Goal: Task Accomplishment & Management: Manage account settings

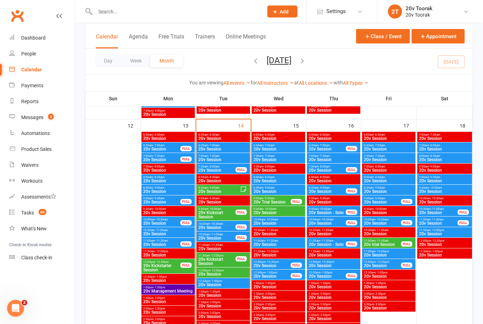
scroll to position [660, 0]
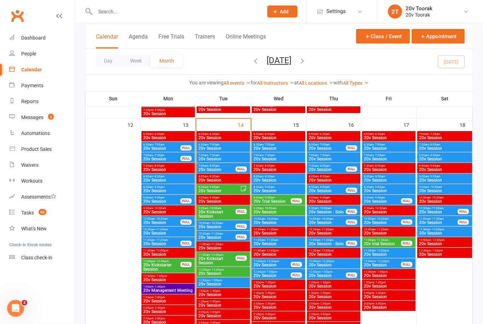
click at [219, 225] on span "20v Session" at bounding box center [217, 227] width 38 height 4
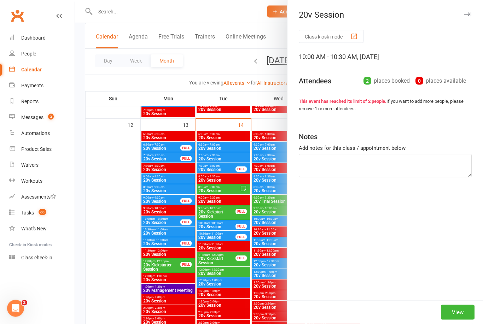
scroll to position [661, 0]
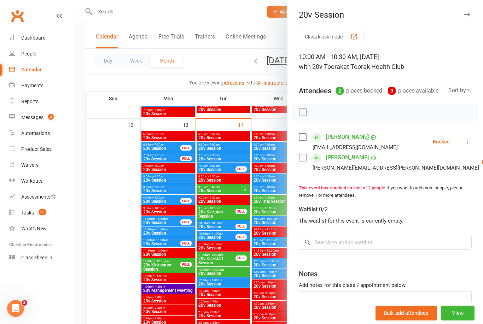
click at [118, 267] on div at bounding box center [279, 162] width 408 height 324
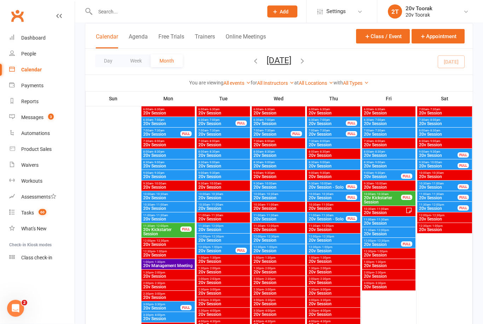
scroll to position [0, 0]
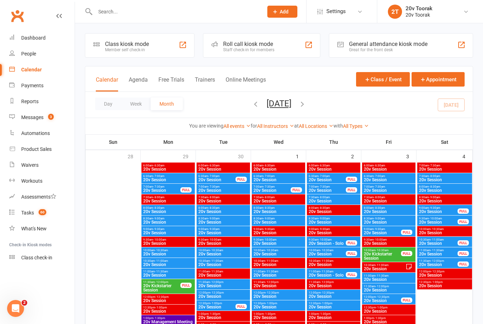
click at [285, 14] on span "Add" at bounding box center [284, 12] width 9 height 6
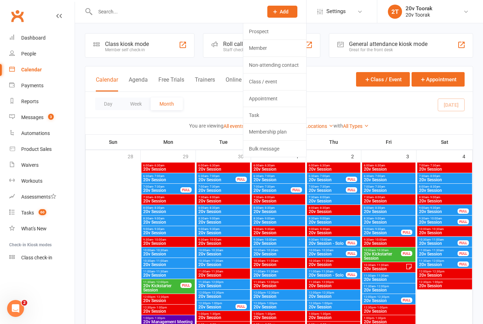
click at [107, 240] on div at bounding box center [112, 313] width 53 height 301
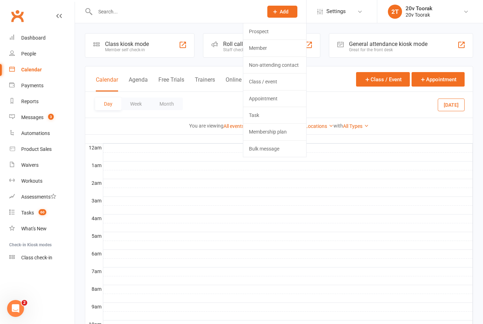
click at [170, 102] on button "Month" at bounding box center [167, 104] width 32 height 13
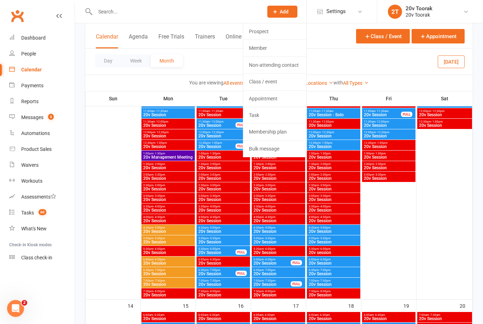
click at [280, 9] on span "Add" at bounding box center [284, 12] width 9 height 6
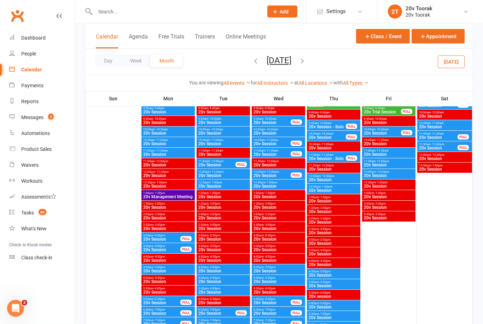
click at [306, 57] on icon "button" at bounding box center [303, 61] width 8 height 8
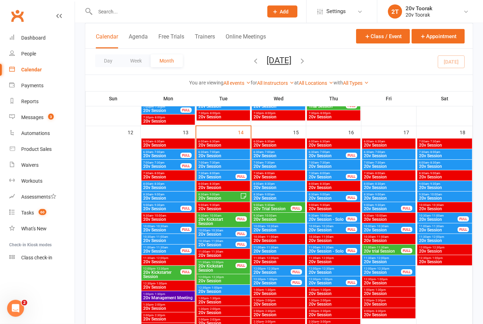
scroll to position [653, 0]
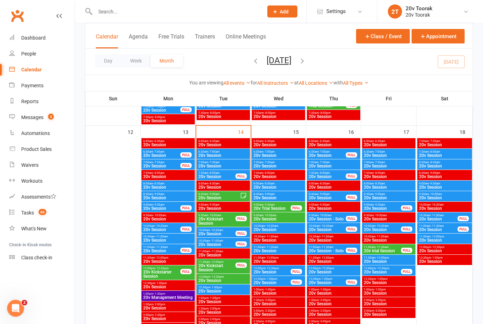
click at [206, 198] on span "20v Session" at bounding box center [219, 198] width 42 height 4
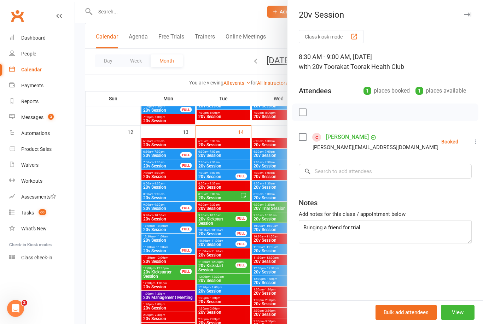
click at [99, 255] on div at bounding box center [279, 162] width 408 height 324
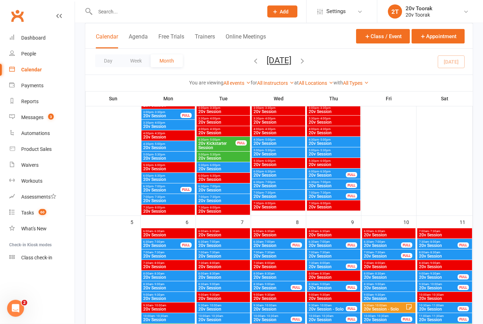
scroll to position [202, 0]
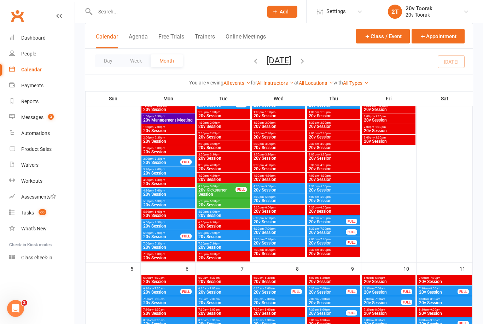
click at [283, 12] on span "Add" at bounding box center [284, 12] width 9 height 6
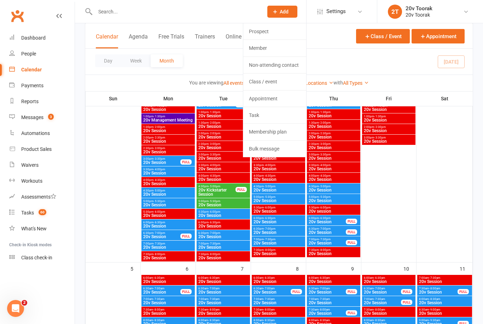
click at [273, 31] on link "Prospect" at bounding box center [274, 31] width 63 height 16
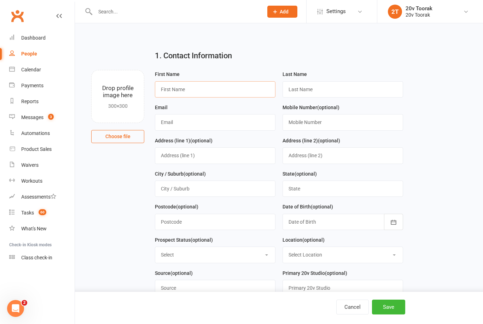
click at [227, 89] on input "text" at bounding box center [215, 89] width 121 height 16
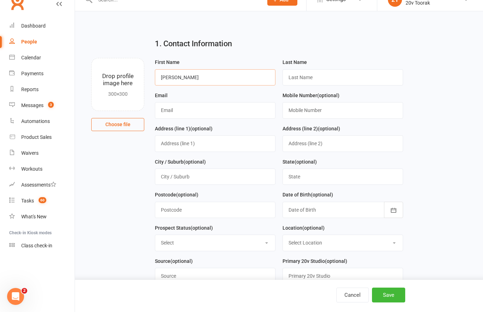
type input "Jules"
click at [352, 81] on input "text" at bounding box center [343, 89] width 121 height 16
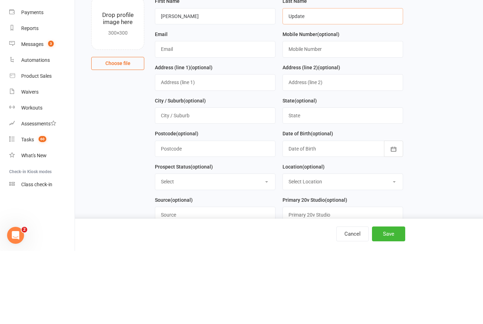
type input "Update"
click at [236, 114] on input "text" at bounding box center [215, 122] width 121 height 16
type input "Update@.com"
click at [365, 114] on input "text" at bounding box center [343, 122] width 121 height 16
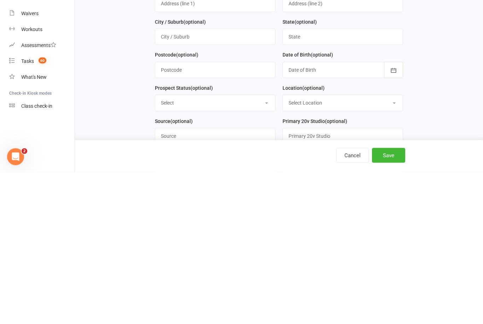
type input "000000000"
click at [270, 247] on select "Select Parachute Referrals In Communication Call Lter Task Comms 18Sep25 25Sep2…" at bounding box center [215, 255] width 120 height 16
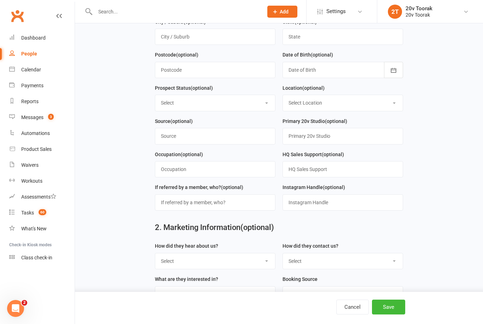
select select "Referrals"
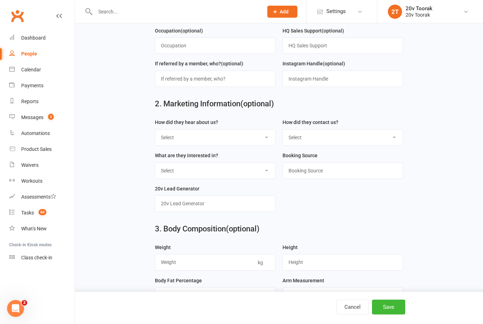
scroll to position [276, 0]
click at [394, 315] on button "Save" at bounding box center [388, 307] width 33 height 15
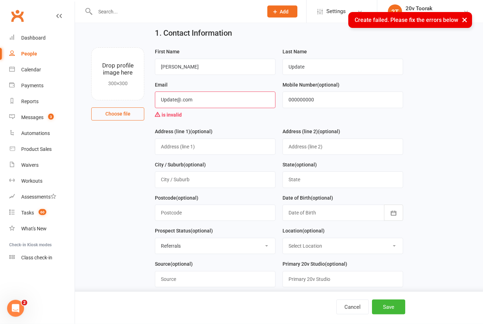
scroll to position [3, 0]
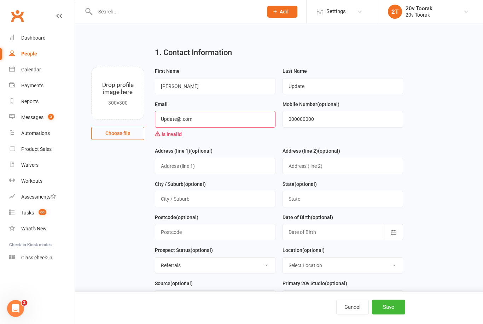
click at [173, 121] on input "Update@.com" at bounding box center [215, 119] width 121 height 16
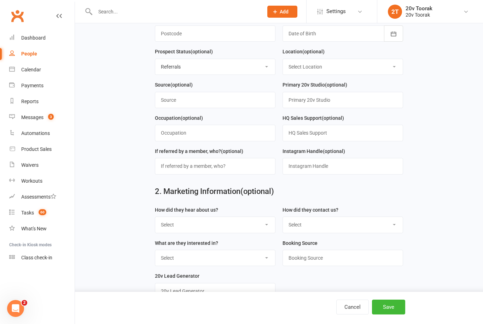
scroll to position [201, 0]
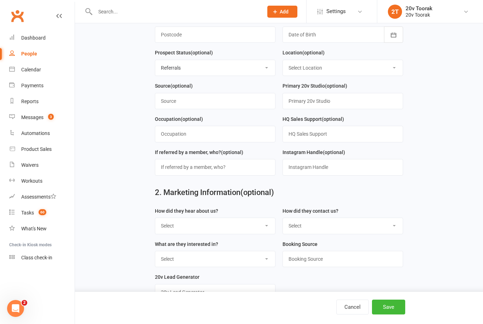
type input "Update@update.com"
click at [394, 315] on button "Save" at bounding box center [388, 307] width 33 height 15
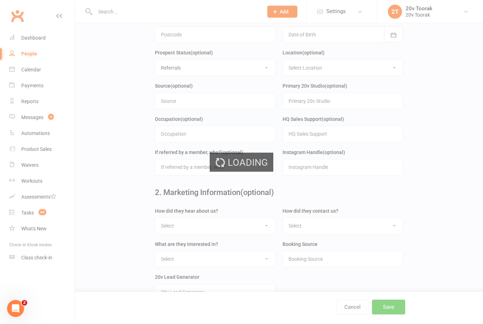
scroll to position [0, 0]
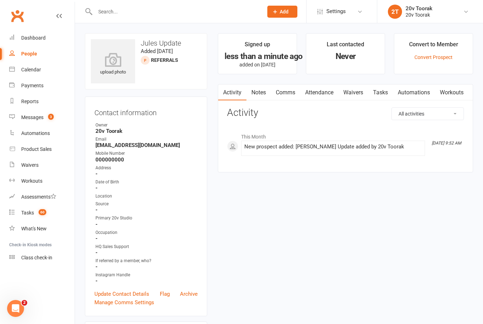
click at [32, 117] on div "Messages" at bounding box center [32, 118] width 22 height 6
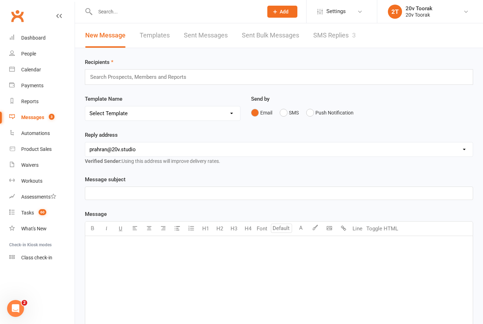
click at [342, 42] on link "SMS Replies 3" at bounding box center [334, 35] width 42 height 24
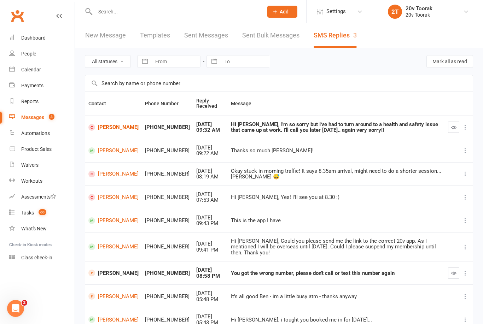
click at [113, 128] on link "[PERSON_NAME]" at bounding box center [113, 127] width 50 height 7
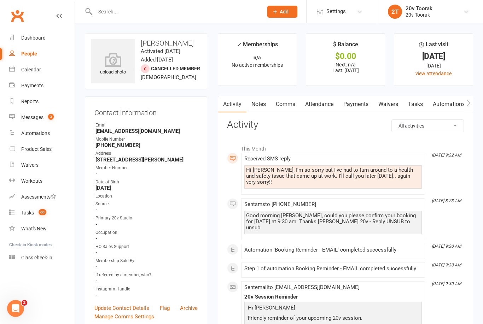
click at [288, 105] on link "Comms" at bounding box center [285, 104] width 29 height 16
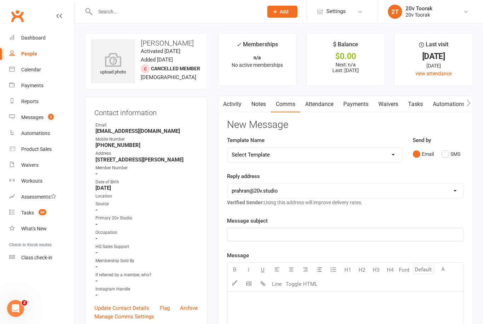
click at [447, 154] on button "SMS" at bounding box center [450, 154] width 19 height 13
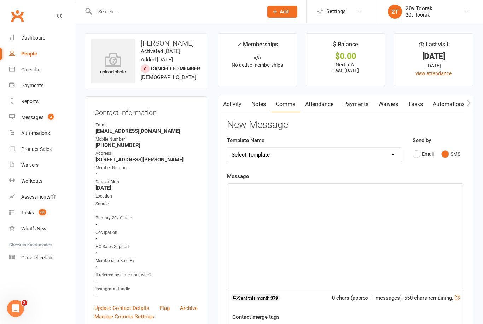
click at [321, 194] on div "﻿" at bounding box center [345, 237] width 236 height 106
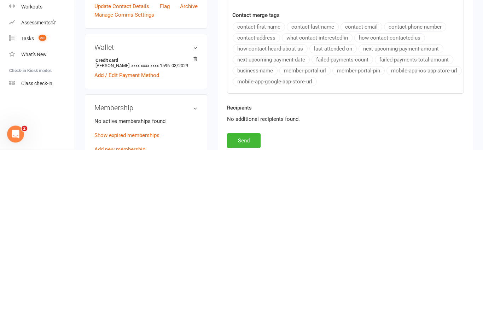
scroll to position [128, 0]
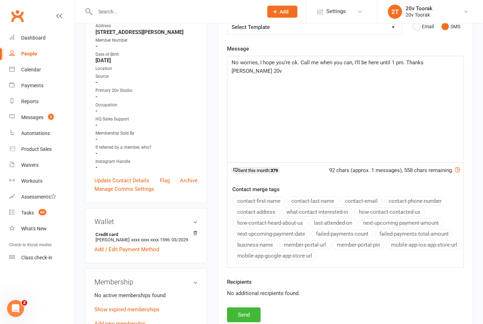
click at [254, 311] on button "Send" at bounding box center [244, 315] width 34 height 15
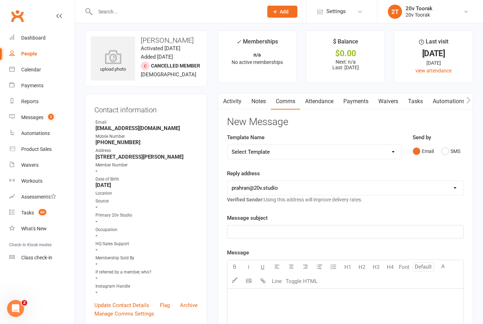
scroll to position [0, 0]
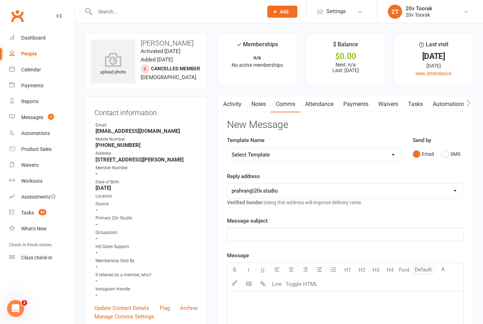
click at [34, 122] on link "Messages 3" at bounding box center [41, 118] width 65 height 16
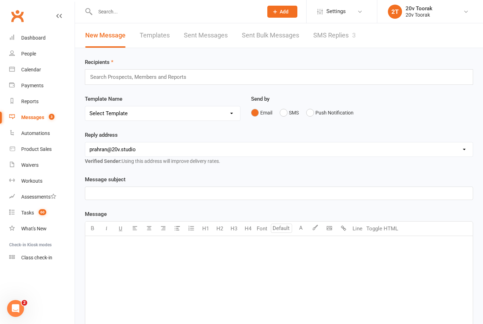
click at [341, 39] on link "SMS Replies 3" at bounding box center [334, 35] width 42 height 24
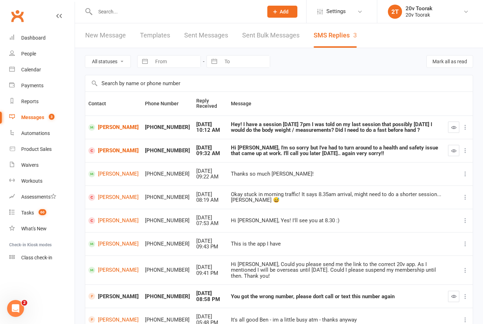
click at [453, 148] on icon "button" at bounding box center [453, 150] width 5 height 5
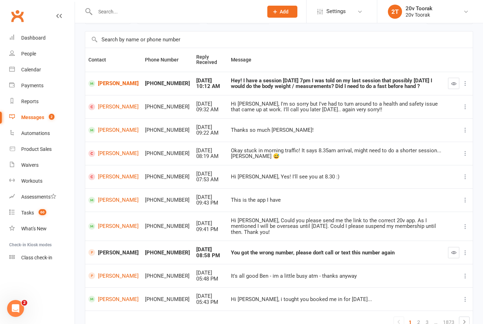
scroll to position [57, 0]
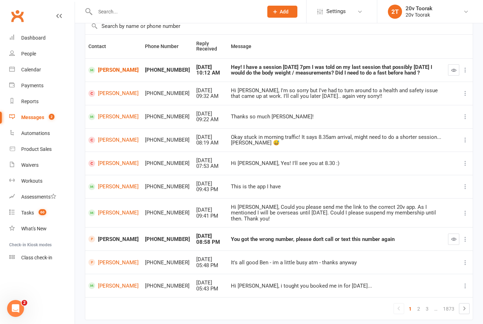
click at [110, 236] on span "Hanny Falltas" at bounding box center [113, 239] width 50 height 7
click at [105, 236] on span "Hanny Falltas" at bounding box center [113, 239] width 50 height 7
click at [290, 234] on td "You got the wrong number, please don't call or text this number again" at bounding box center [336, 238] width 217 height 23
click at [453, 237] on icon "button" at bounding box center [453, 239] width 5 height 5
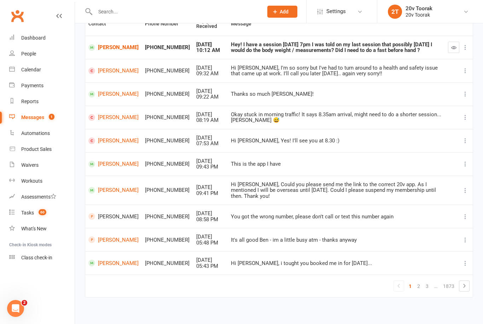
click at [117, 213] on span "Hanny Falltas" at bounding box center [113, 216] width 50 height 7
click at [241, 214] on td "You got the wrong number, please don't call or text this number again" at bounding box center [336, 216] width 217 height 23
click at [92, 213] on span at bounding box center [91, 216] width 7 height 7
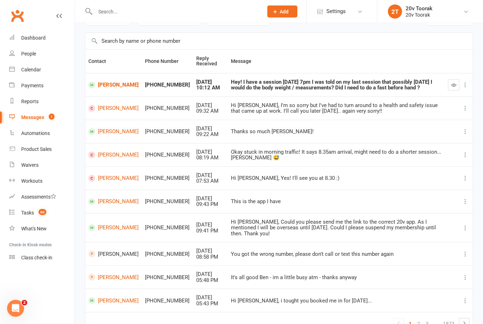
scroll to position [41, 0]
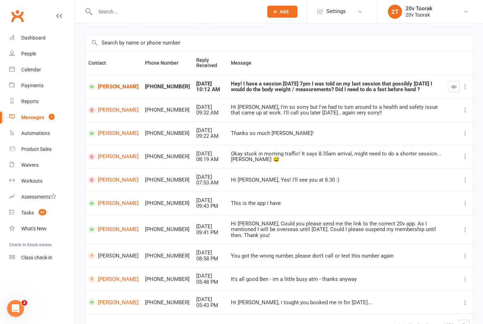
click at [195, 13] on input "text" at bounding box center [175, 12] width 165 height 10
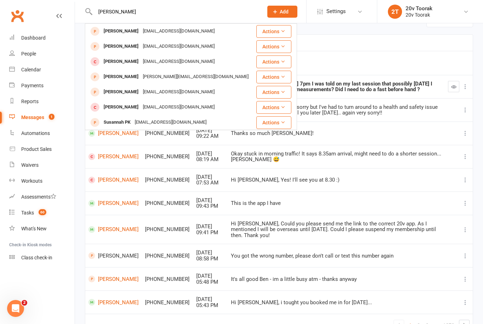
type input "Hanny falta"
click at [403, 48] on input "text" at bounding box center [279, 43] width 388 height 16
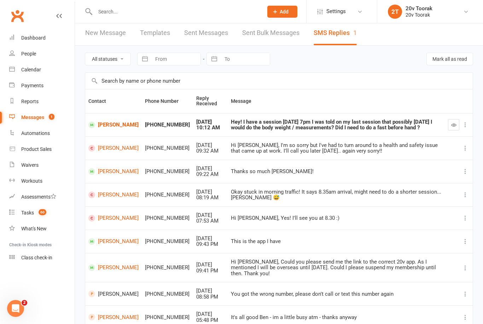
scroll to position [0, 0]
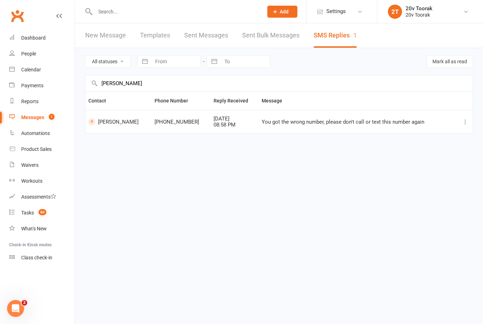
type input "Hanny falltas"
click at [109, 119] on span "Hanny Falltas" at bounding box center [118, 121] width 60 height 7
click at [146, 16] on input "text" at bounding box center [175, 12] width 165 height 10
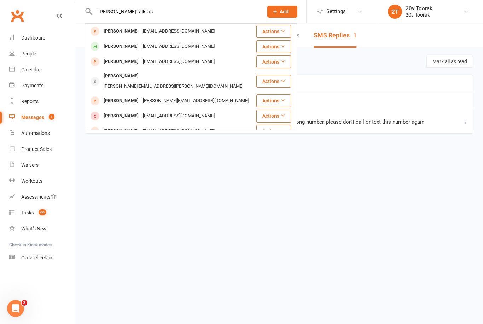
click at [146, 10] on input "Hanny falls as" at bounding box center [175, 12] width 165 height 10
type input "Hanny falltas"
click at [367, 163] on html "Hanny falltas Hannah Olley Fake@gmail.com Actions Ji Hanhannan ji@jid.com Actio…" at bounding box center [241, 81] width 483 height 163
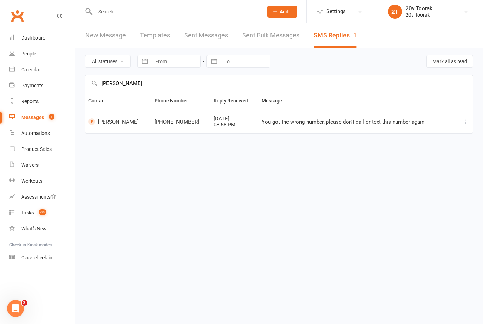
click at [355, 163] on html "Prospect Member Non-attending contact Class / event Appointment Task Membership…" at bounding box center [241, 81] width 483 height 163
click at [122, 120] on span "Hanny Falltas" at bounding box center [118, 121] width 60 height 7
click at [307, 124] on div "You got the wrong number, please don't call or text this number again" at bounding box center [357, 122] width 191 height 6
click at [94, 121] on span at bounding box center [91, 121] width 7 height 7
click at [101, 124] on span "Hanny Falltas" at bounding box center [118, 121] width 60 height 7
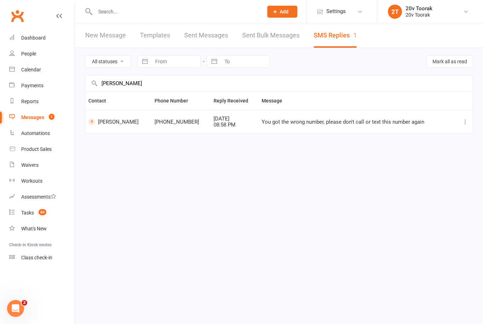
click at [468, 123] on icon at bounding box center [465, 121] width 7 height 7
click at [371, 163] on html "Prospect Member Non-attending contact Class / event Appointment Task Membership…" at bounding box center [241, 81] width 483 height 163
click at [43, 214] on span "60" at bounding box center [43, 212] width 8 height 6
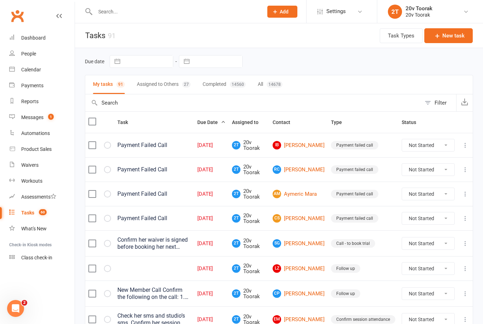
click at [28, 66] on link "Calendar" at bounding box center [41, 70] width 65 height 16
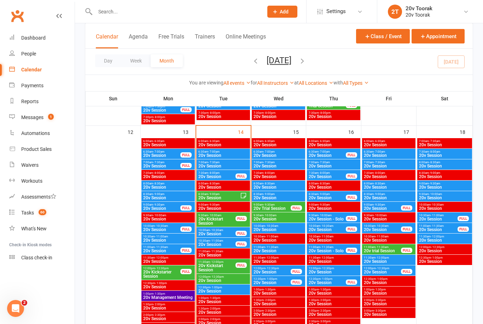
scroll to position [653, 0]
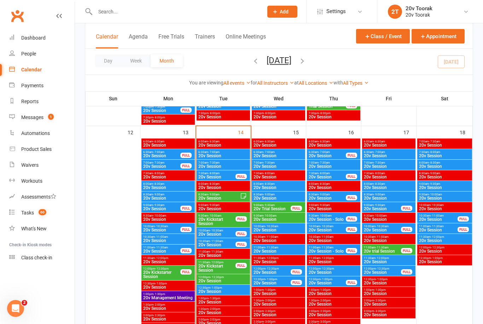
click at [219, 247] on span "20v Session" at bounding box center [217, 245] width 38 height 4
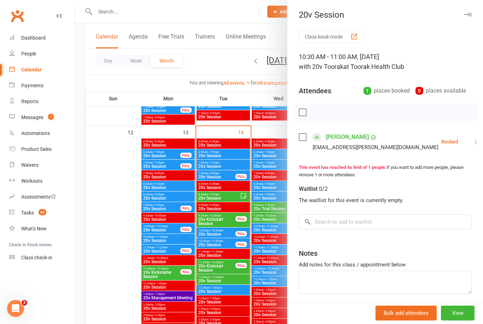
click at [128, 259] on div at bounding box center [279, 162] width 408 height 324
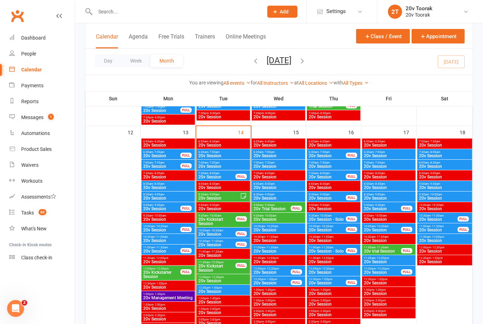
click at [219, 243] on span "20v Session" at bounding box center [217, 245] width 38 height 4
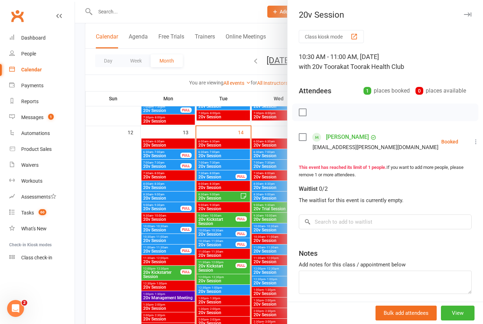
click at [120, 278] on div at bounding box center [279, 162] width 408 height 324
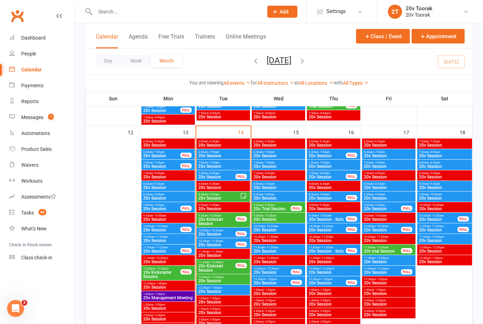
click at [222, 245] on span "20v Session" at bounding box center [217, 245] width 38 height 4
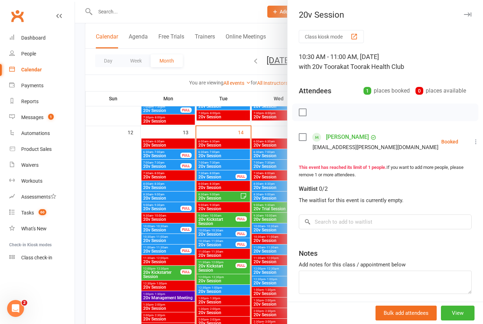
click at [117, 261] on div at bounding box center [279, 162] width 408 height 324
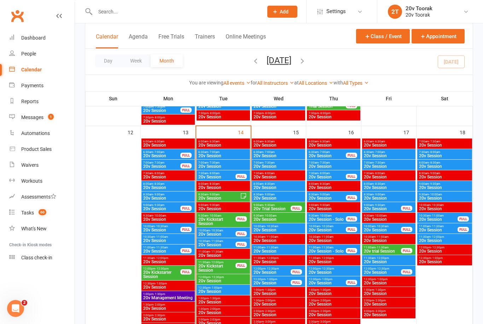
click at [220, 266] on span "20v Kickstart Session" at bounding box center [217, 268] width 38 height 8
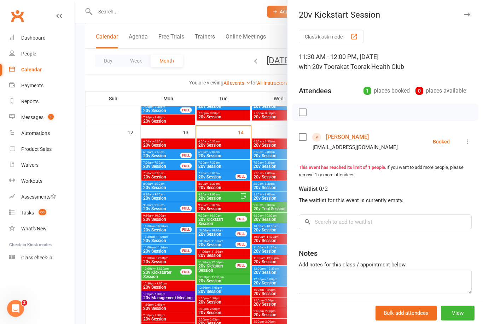
click at [349, 137] on link "Adrian Giovannucci" at bounding box center [347, 137] width 43 height 11
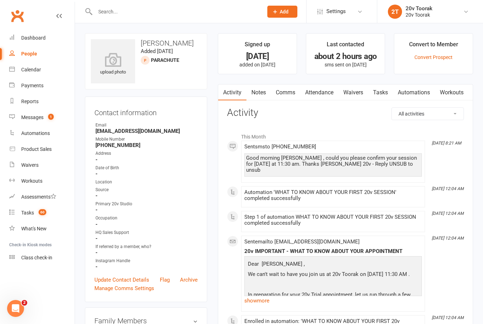
click at [196, 16] on input "text" at bounding box center [175, 12] width 165 height 10
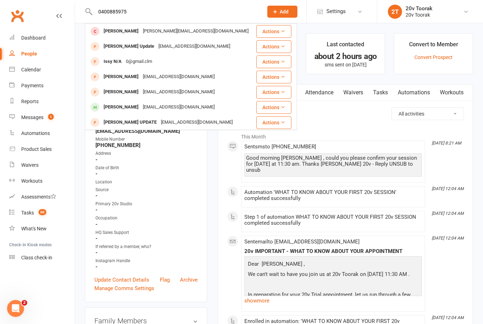
type input "0400885975"
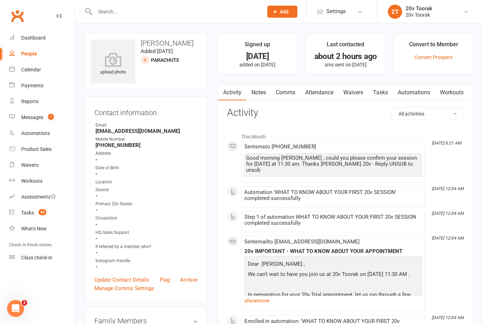
click at [346, 133] on li "This Month" at bounding box center [345, 134] width 237 height 11
click at [359, 97] on link "Waivers" at bounding box center [354, 93] width 30 height 16
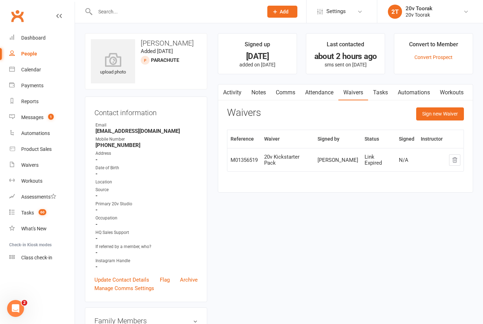
click at [32, 58] on link "People" at bounding box center [41, 54] width 65 height 16
select select "100"
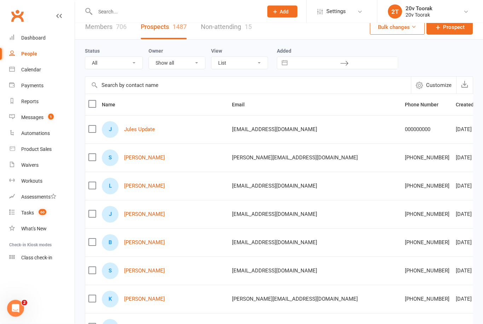
scroll to position [2, 0]
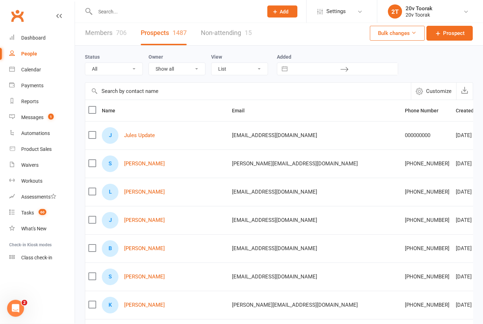
click at [132, 167] on link "Selina Mok" at bounding box center [144, 164] width 41 height 6
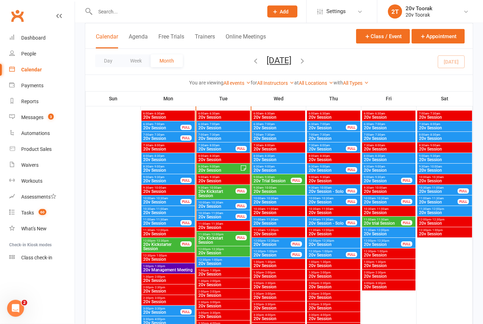
scroll to position [682, 0]
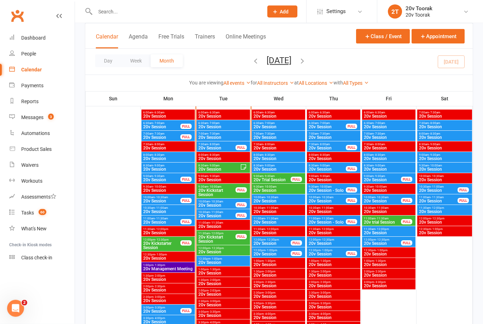
click at [221, 204] on span "20v Session" at bounding box center [217, 206] width 38 height 4
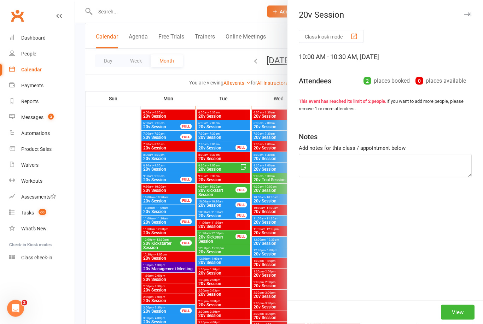
scroll to position [682, 0]
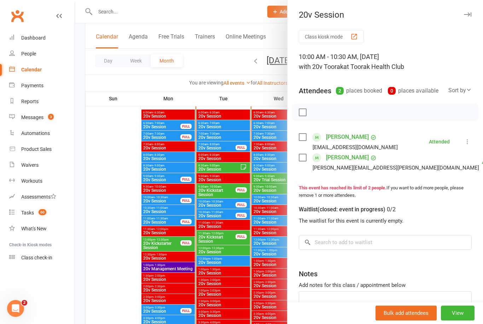
click at [99, 237] on div at bounding box center [279, 162] width 408 height 324
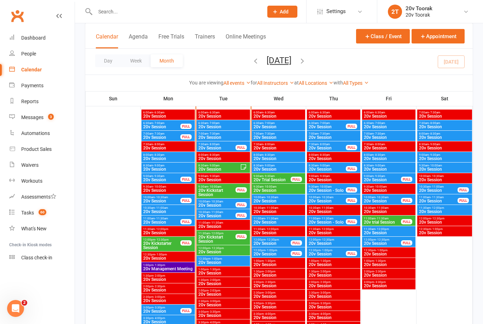
click at [215, 204] on span "20v Session" at bounding box center [217, 205] width 38 height 4
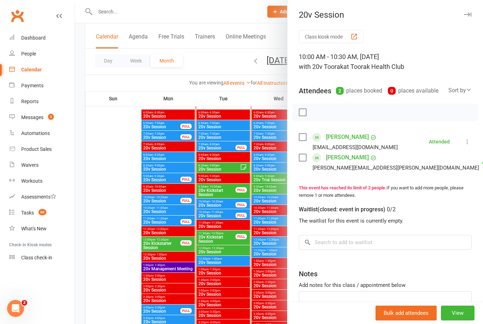
click at [128, 232] on div at bounding box center [279, 162] width 408 height 324
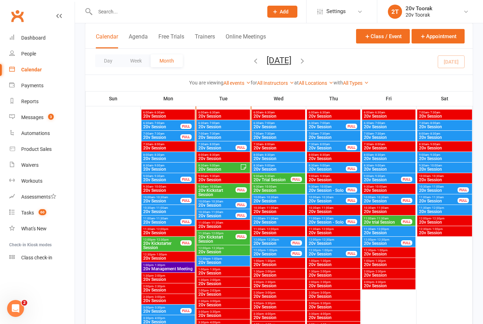
click at [222, 127] on span "20v Session" at bounding box center [223, 127] width 51 height 4
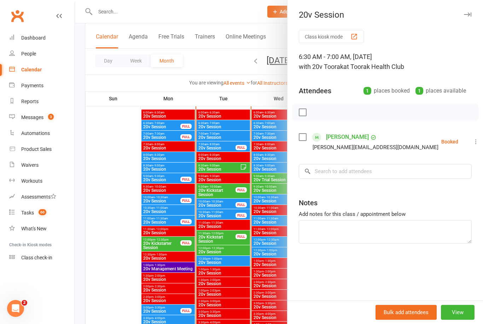
click at [473, 143] on icon at bounding box center [476, 141] width 7 height 7
click at [442, 184] on link "Check in" at bounding box center [442, 184] width 76 height 14
click at [102, 207] on div at bounding box center [279, 162] width 408 height 324
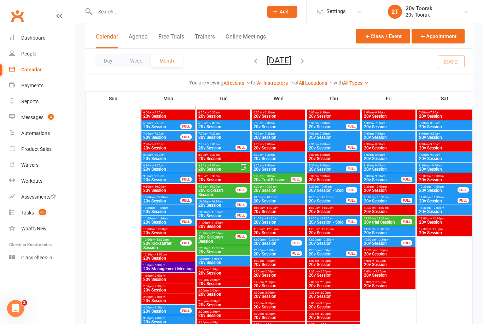
click at [226, 140] on div "7:00am - 7:30am 20v Session" at bounding box center [223, 136] width 53 height 10
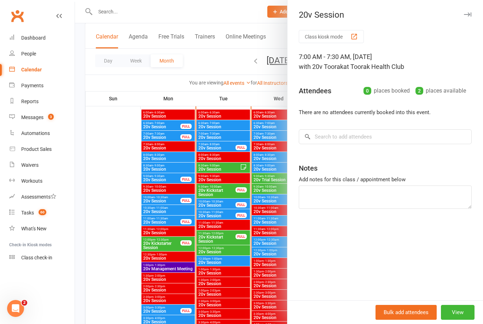
click at [97, 227] on div at bounding box center [279, 162] width 408 height 324
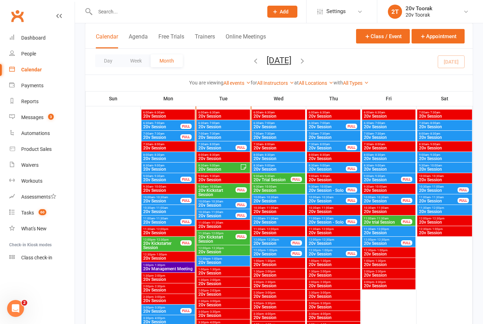
click at [216, 148] on span "20v Session" at bounding box center [217, 148] width 38 height 4
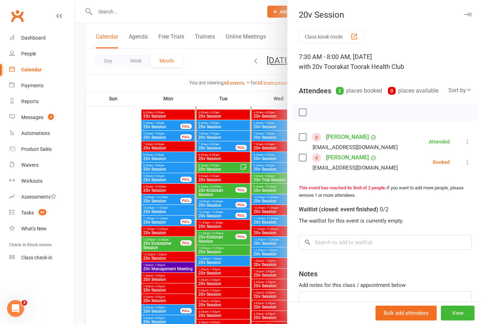
click at [91, 224] on div at bounding box center [279, 162] width 408 height 324
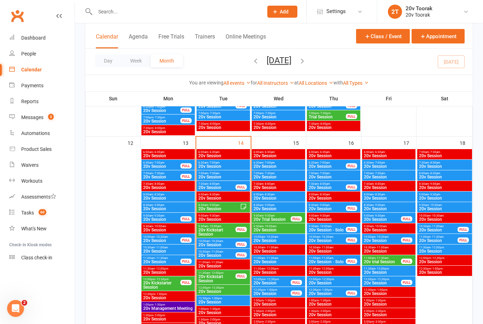
scroll to position [642, 0]
click at [215, 175] on span "20v Session" at bounding box center [223, 177] width 51 height 4
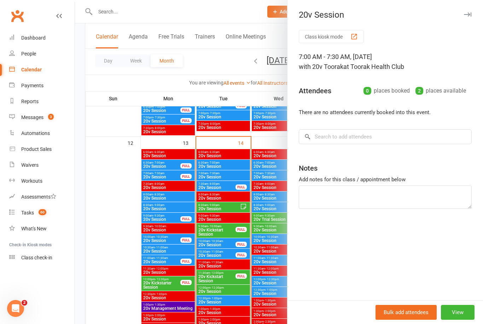
click at [128, 218] on div at bounding box center [279, 162] width 408 height 324
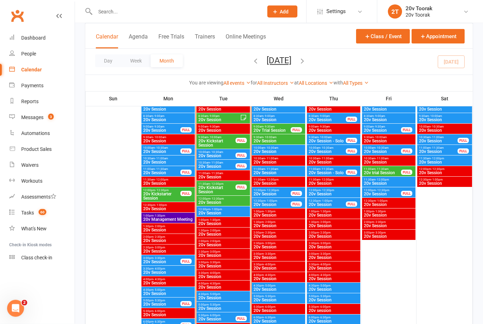
scroll to position [732, 0]
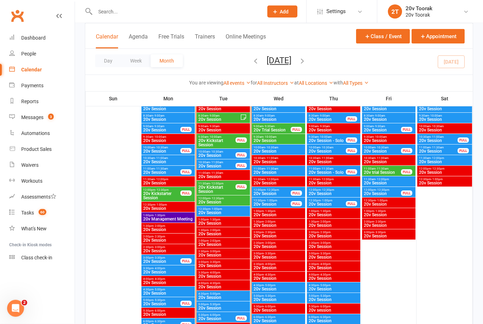
click at [205, 166] on span "20v Session" at bounding box center [217, 166] width 38 height 4
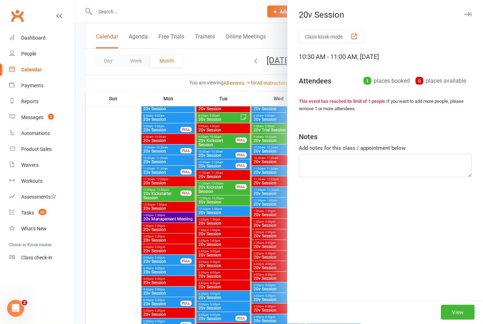
scroll to position [732, 0]
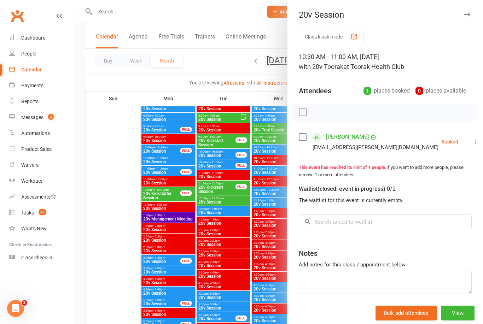
click at [99, 189] on div at bounding box center [279, 162] width 408 height 324
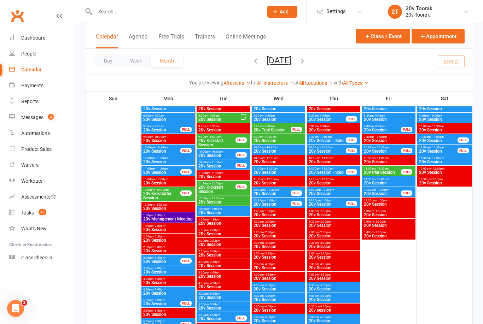
click at [205, 169] on div "10:30am - 11:00am 20v Session FULL" at bounding box center [223, 165] width 53 height 10
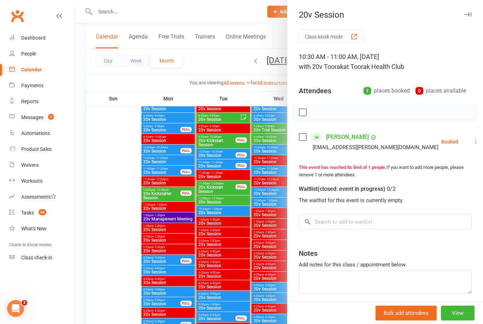
click at [205, 177] on div at bounding box center [279, 162] width 408 height 324
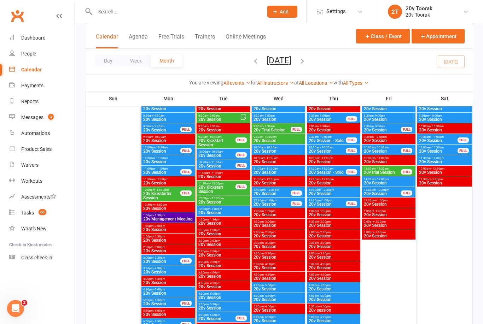
click at [207, 179] on span "20v Session" at bounding box center [223, 177] width 51 height 4
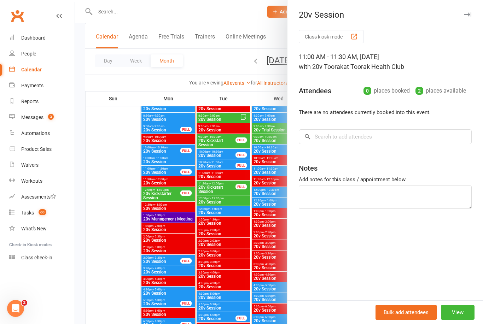
click at [112, 197] on div at bounding box center [279, 162] width 408 height 324
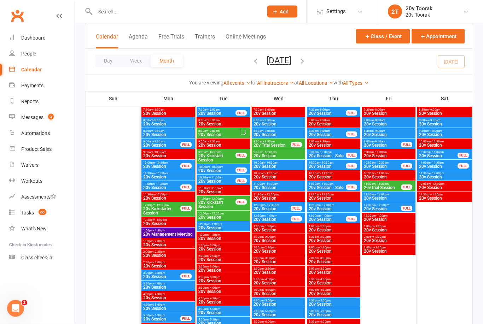
click at [227, 177] on span "10:30am - 11:00am" at bounding box center [217, 178] width 38 height 3
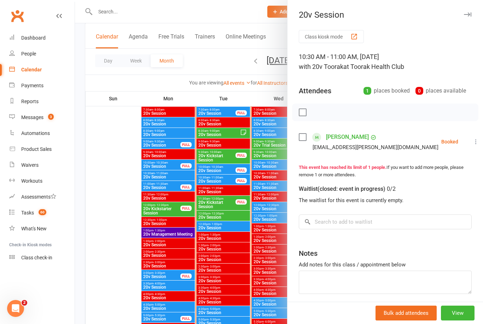
click at [252, 273] on div at bounding box center [279, 162] width 408 height 324
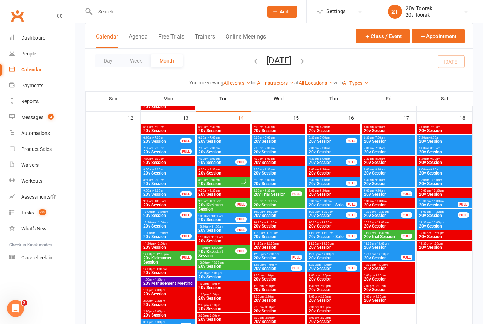
scroll to position [668, 0]
click at [237, 162] on div "FULL" at bounding box center [241, 162] width 11 height 5
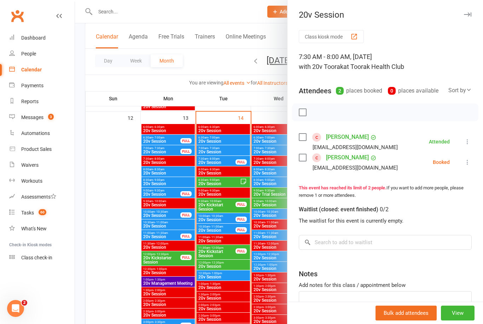
click at [466, 158] on button at bounding box center [467, 162] width 8 height 8
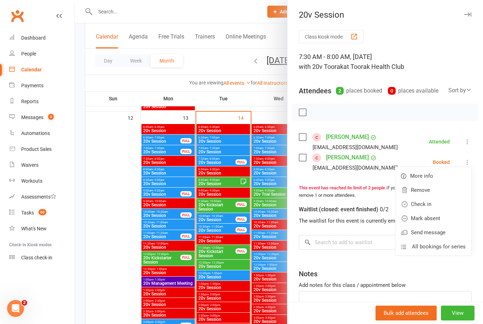
click at [443, 218] on link "Mark absent" at bounding box center [433, 219] width 76 height 14
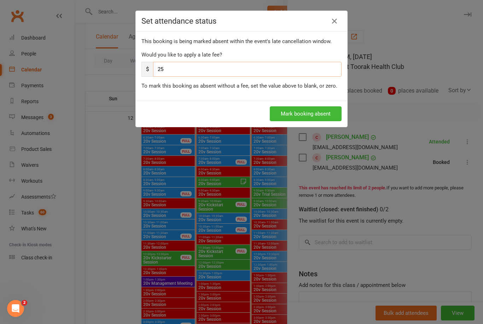
click at [258, 73] on input "25" at bounding box center [247, 69] width 189 height 15
type input "2"
type input "0"
click at [323, 110] on button "Mark booking absent" at bounding box center [306, 113] width 72 height 15
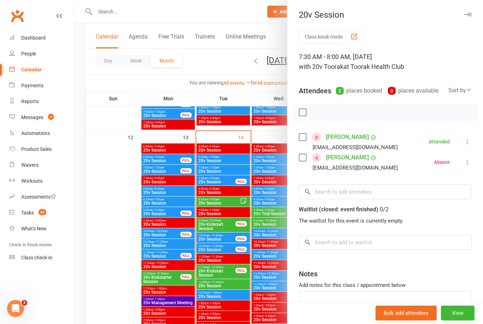
scroll to position [634, 0]
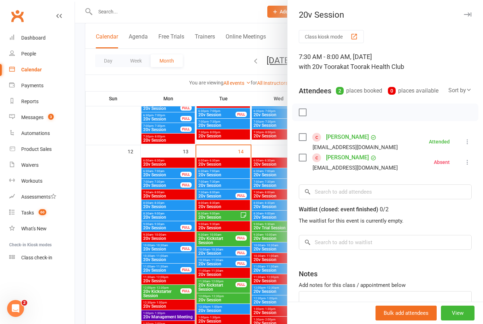
click at [223, 182] on div at bounding box center [279, 162] width 408 height 324
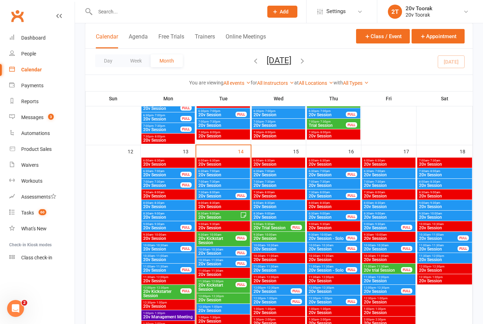
click at [229, 182] on span "7:00am - 7:30am" at bounding box center [223, 181] width 51 height 3
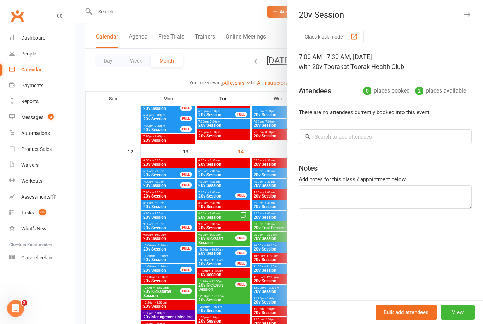
click at [224, 185] on div at bounding box center [279, 162] width 408 height 324
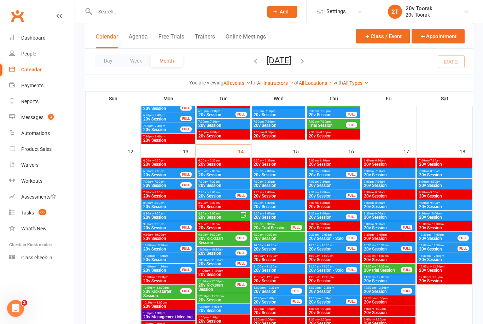
click at [226, 172] on span "6:30am - 7:00am" at bounding box center [223, 171] width 51 height 3
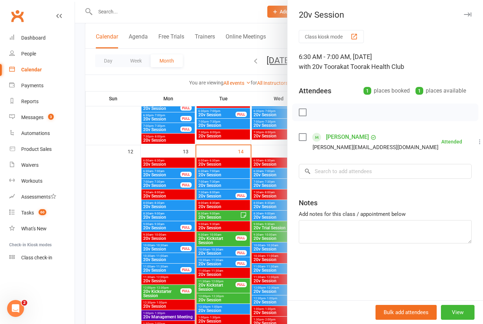
click at [227, 237] on div at bounding box center [279, 162] width 408 height 324
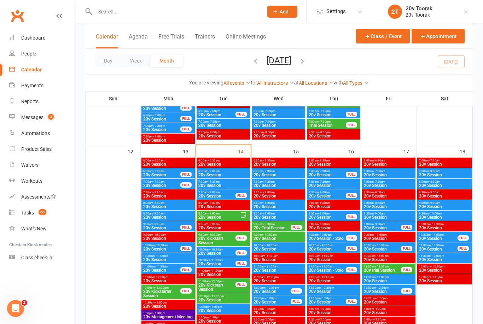
click at [233, 215] on span "20v Session" at bounding box center [219, 217] width 42 height 4
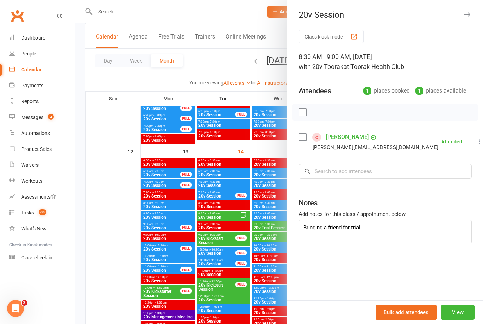
click at [218, 258] on div at bounding box center [279, 162] width 408 height 324
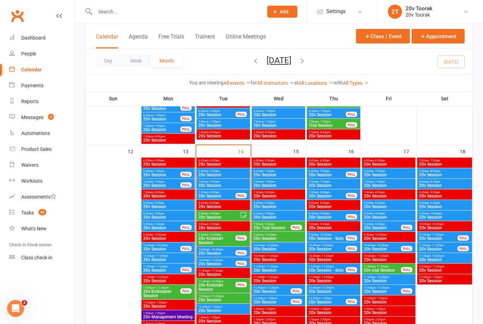
click at [228, 238] on span "20v Kickstart Session" at bounding box center [217, 241] width 38 height 8
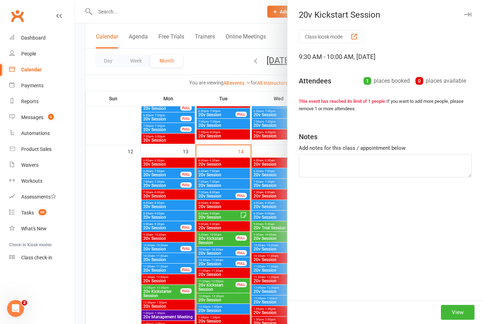
click at [227, 236] on div at bounding box center [279, 162] width 408 height 324
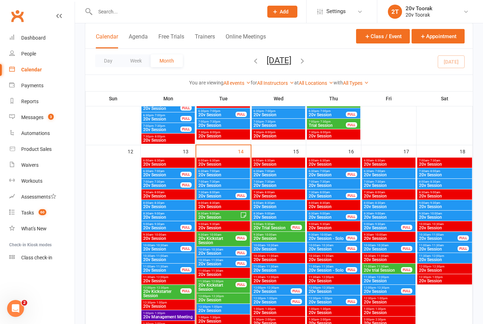
click at [230, 236] on span "9:30am - 10:00am" at bounding box center [217, 234] width 38 height 3
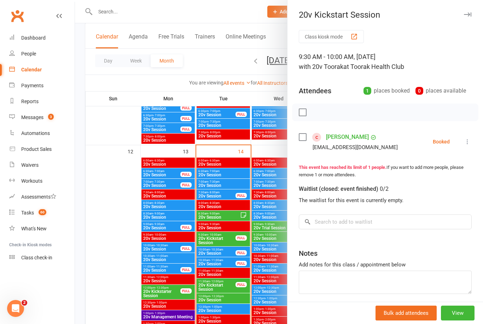
click at [470, 138] on button at bounding box center [467, 142] width 8 height 8
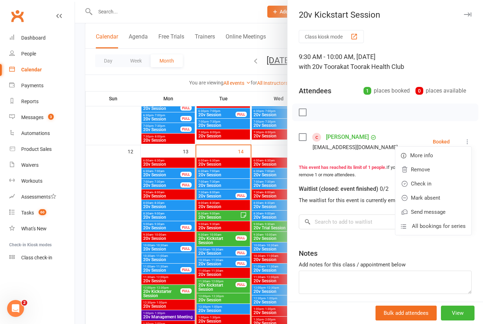
click at [452, 201] on link "Mark absent" at bounding box center [433, 198] width 76 height 14
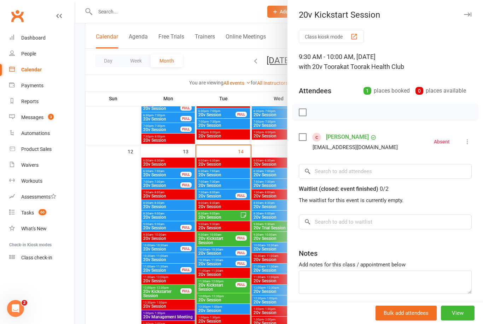
click at [235, 272] on div at bounding box center [279, 162] width 408 height 324
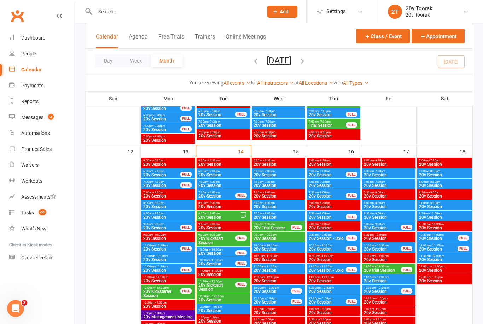
click at [232, 255] on span "20v Session" at bounding box center [217, 254] width 38 height 4
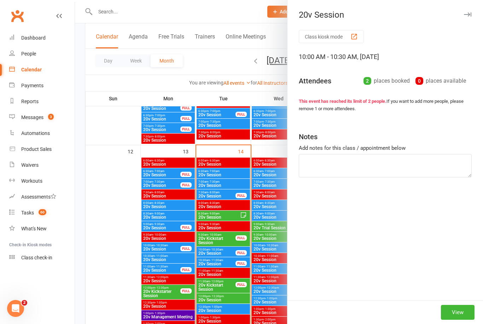
click at [237, 270] on div at bounding box center [279, 162] width 408 height 324
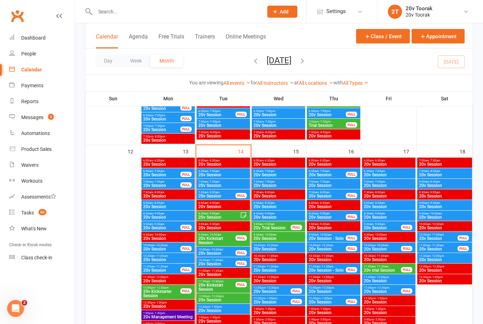
click at [230, 252] on span "20v Session" at bounding box center [217, 254] width 38 height 4
